Goal: Check status: Check status

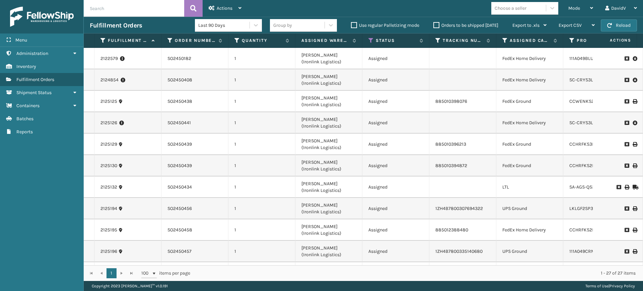
click at [436, 23] on label "Orders to be shipped [DATE]" at bounding box center [465, 25] width 65 height 6
click at [433, 23] on input "Orders to be shipped [DATE]" at bounding box center [433, 23] width 0 height 4
click at [436, 23] on label "Orders to be shipped [DATE]" at bounding box center [465, 25] width 65 height 6
click at [433, 23] on input "Orders to be shipped [DATE]" at bounding box center [433, 23] width 0 height 4
click at [436, 23] on label "Orders to be shipped [DATE]" at bounding box center [465, 25] width 65 height 6
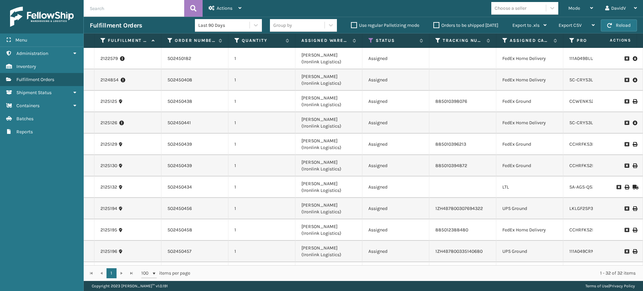
click at [433, 23] on input "Orders to be shipped [DATE]" at bounding box center [433, 23] width 0 height 4
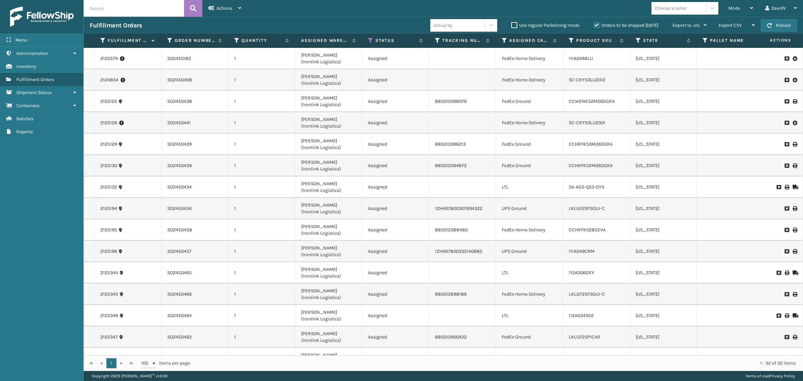
click at [595, 25] on label "Orders to be shipped [DATE]" at bounding box center [626, 25] width 65 height 6
click at [594, 25] on input "Orders to be shipped [DATE]" at bounding box center [594, 23] width 0 height 4
click at [595, 25] on label "Orders to be shipped [DATE]" at bounding box center [626, 25] width 65 height 6
click at [594, 25] on input "Orders to be shipped [DATE]" at bounding box center [594, 23] width 0 height 4
